Goal: Information Seeking & Learning: Learn about a topic

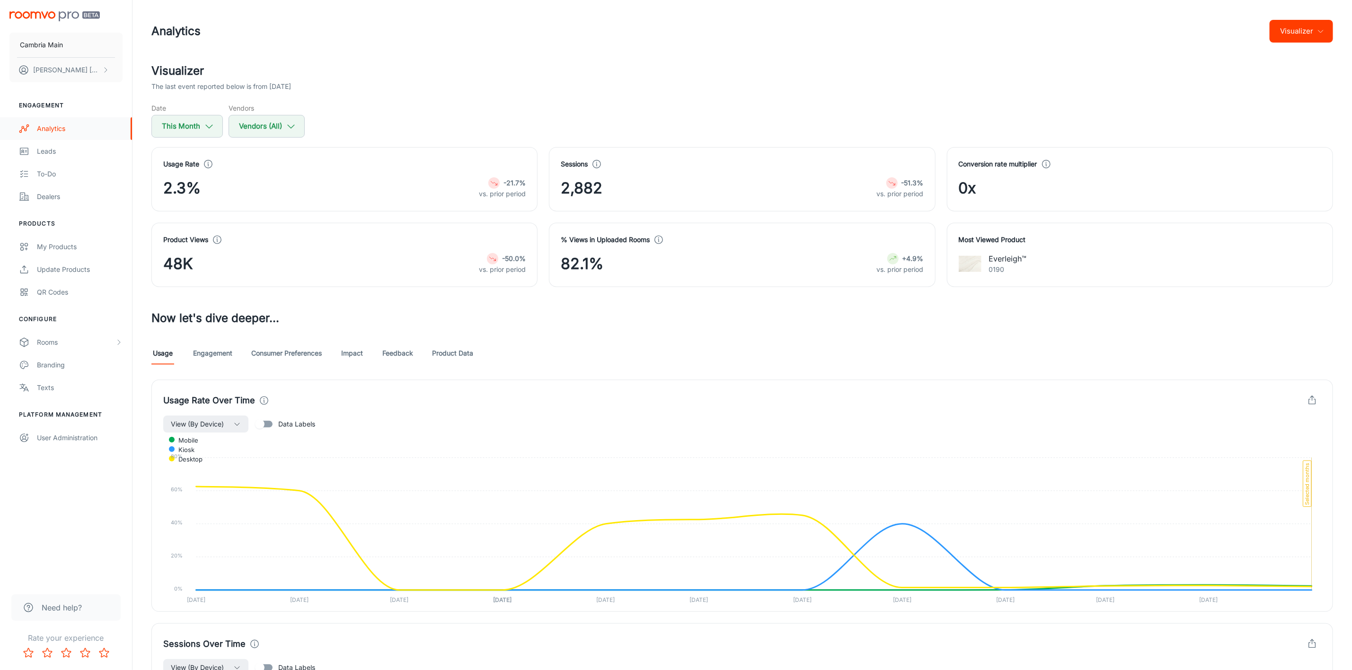
click at [59, 122] on link "Analytics" at bounding box center [66, 128] width 132 height 23
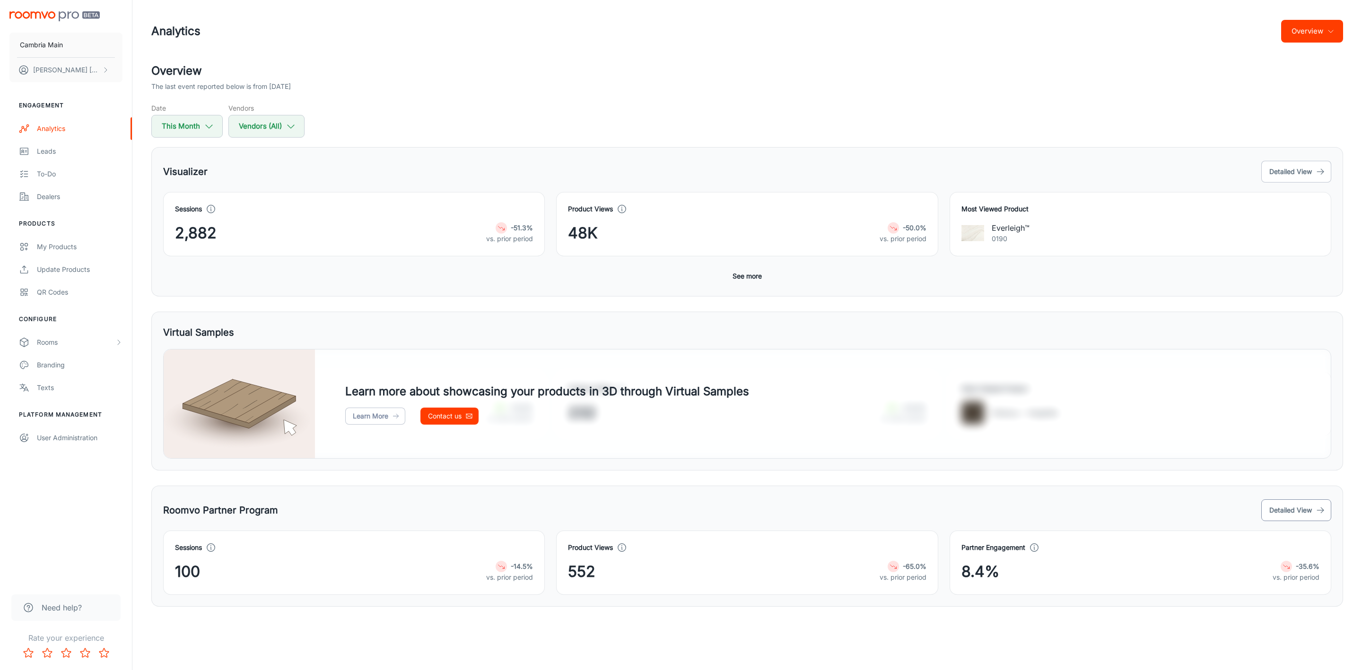
click at [1299, 511] on button "Detailed View" at bounding box center [1297, 511] width 70 height 22
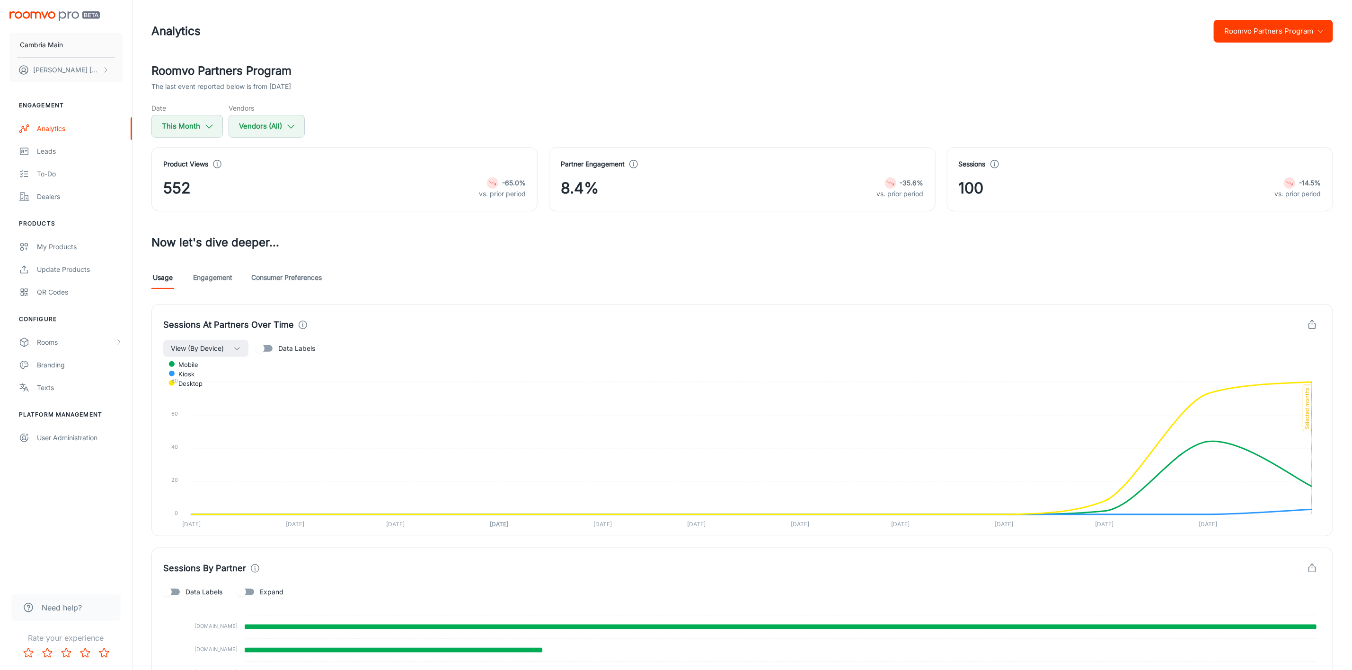
click at [218, 277] on link "Engagement" at bounding box center [212, 277] width 39 height 23
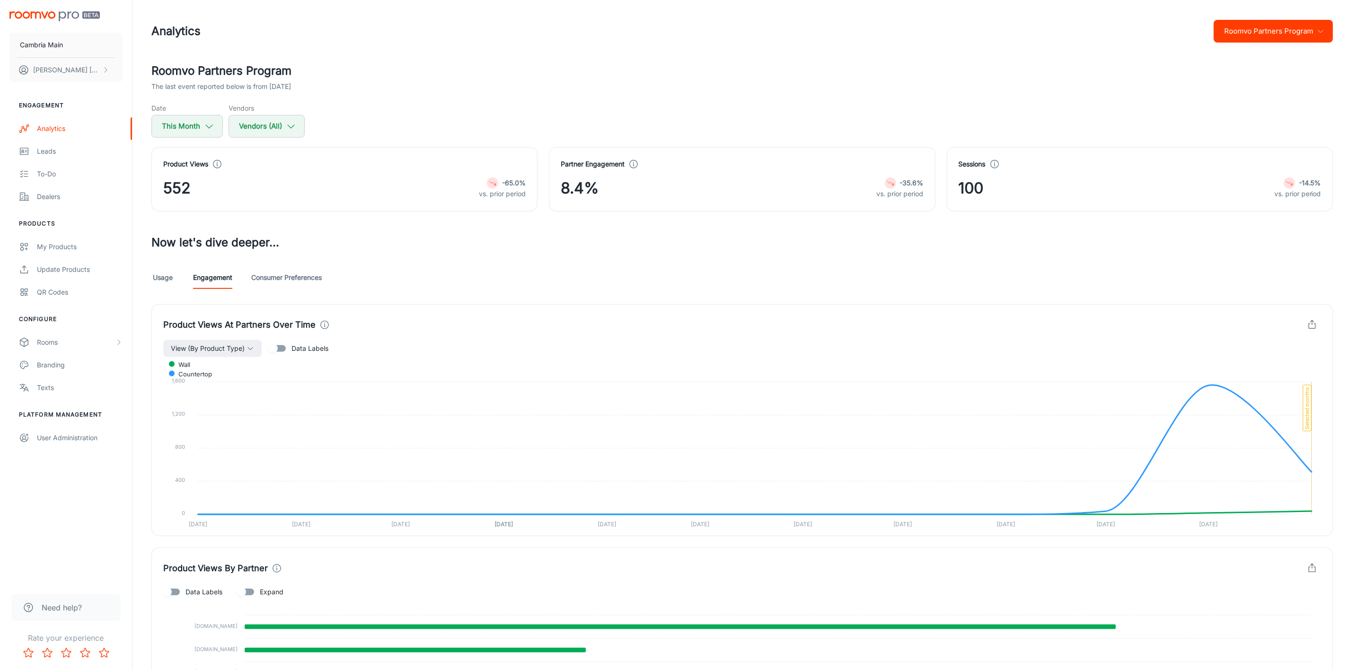
click at [281, 277] on link "Consumer Preferences" at bounding box center [286, 277] width 70 height 23
